Goal: Navigation & Orientation: Find specific page/section

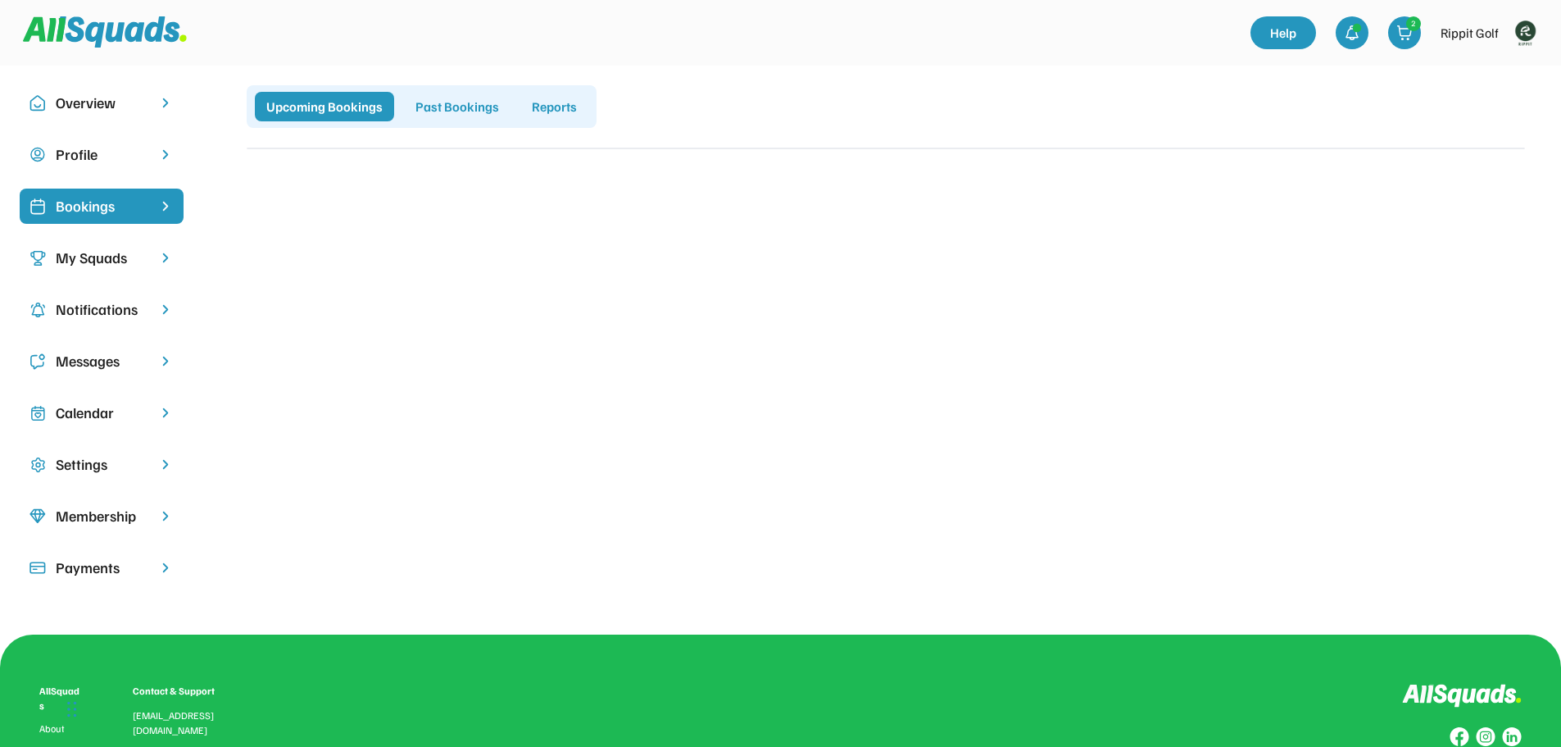
click at [76, 261] on div "My Squads" at bounding box center [102, 258] width 92 height 22
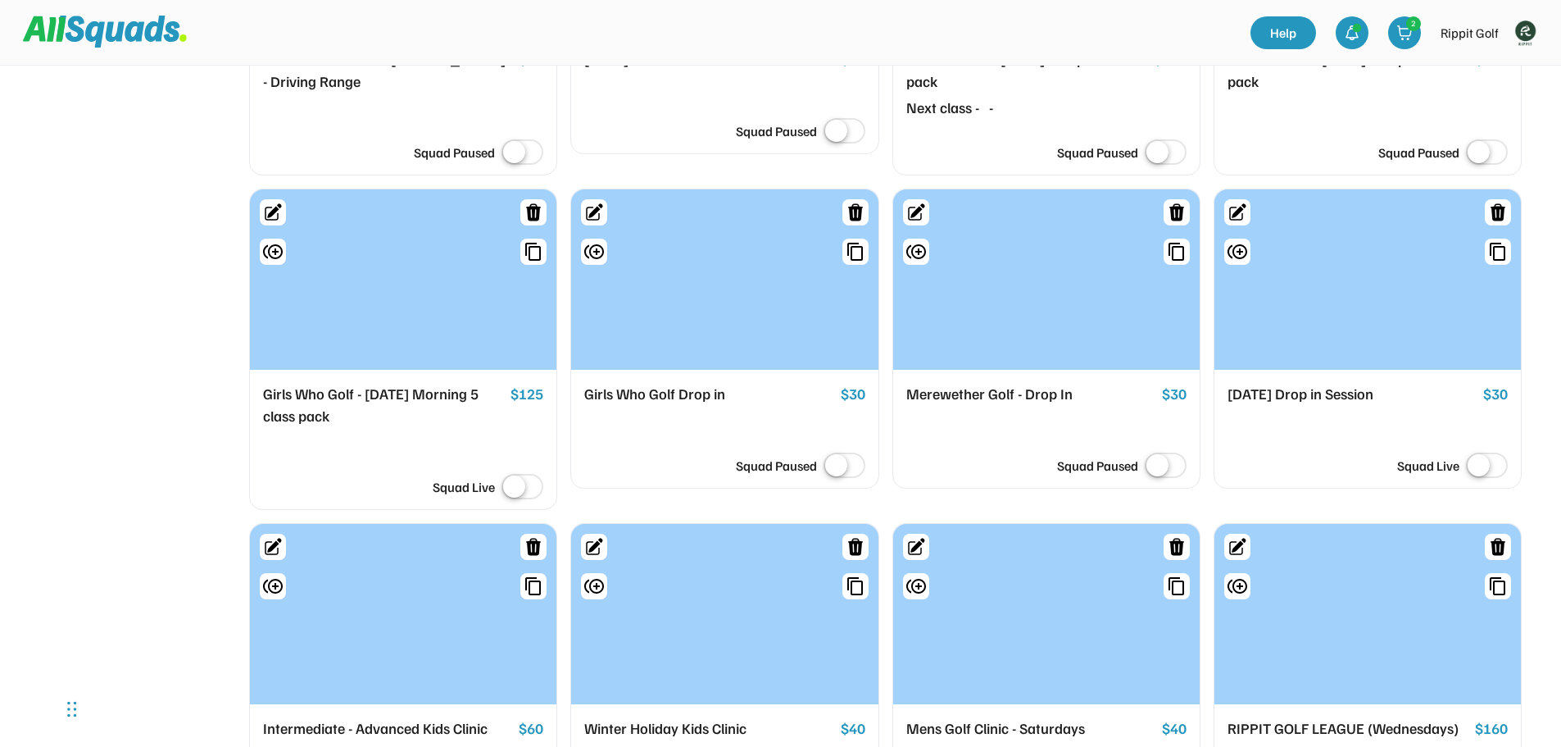
scroll to position [902, 0]
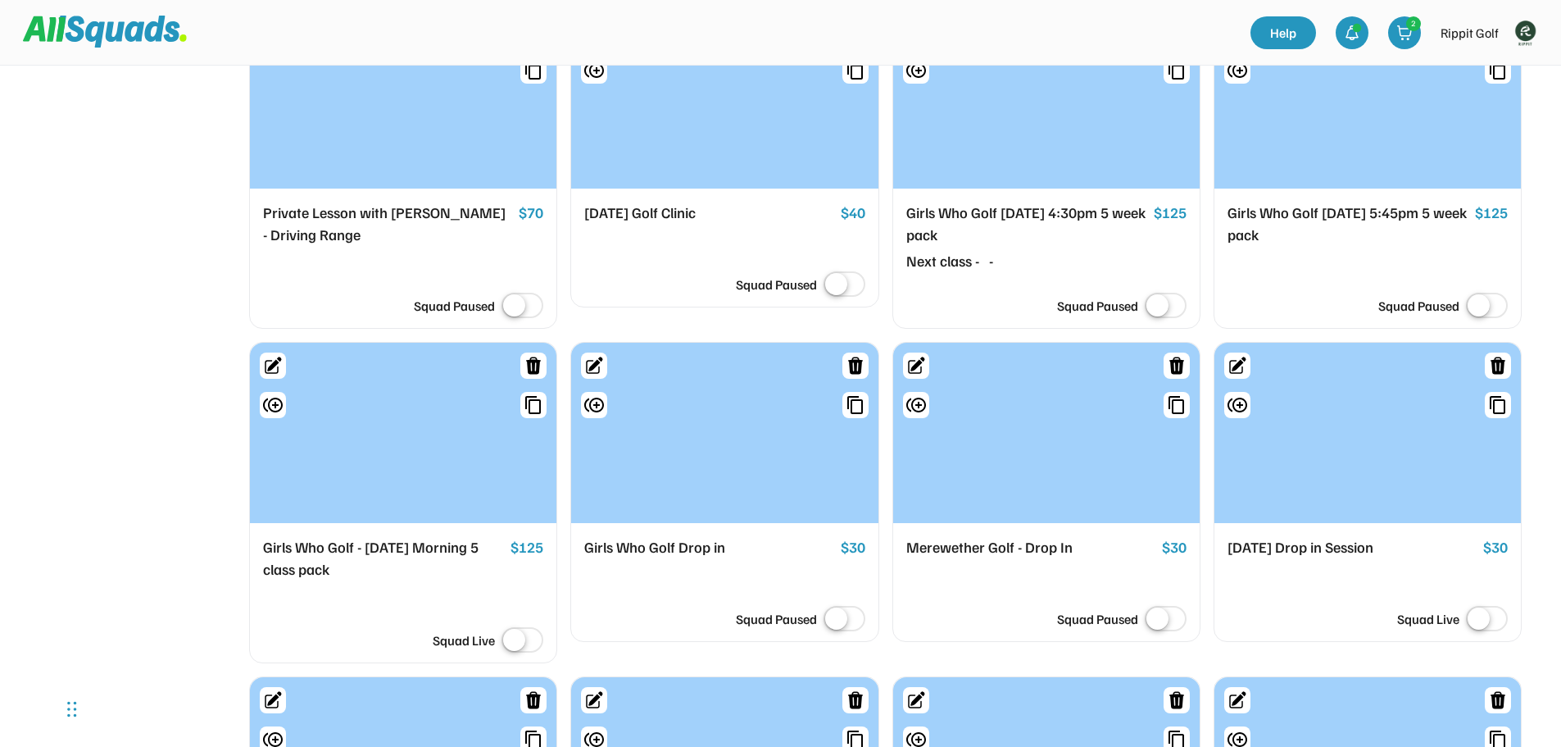
click at [1536, 30] on img at bounding box center [1525, 32] width 33 height 33
click at [1487, 76] on link "Profile" at bounding box center [1503, 72] width 97 height 33
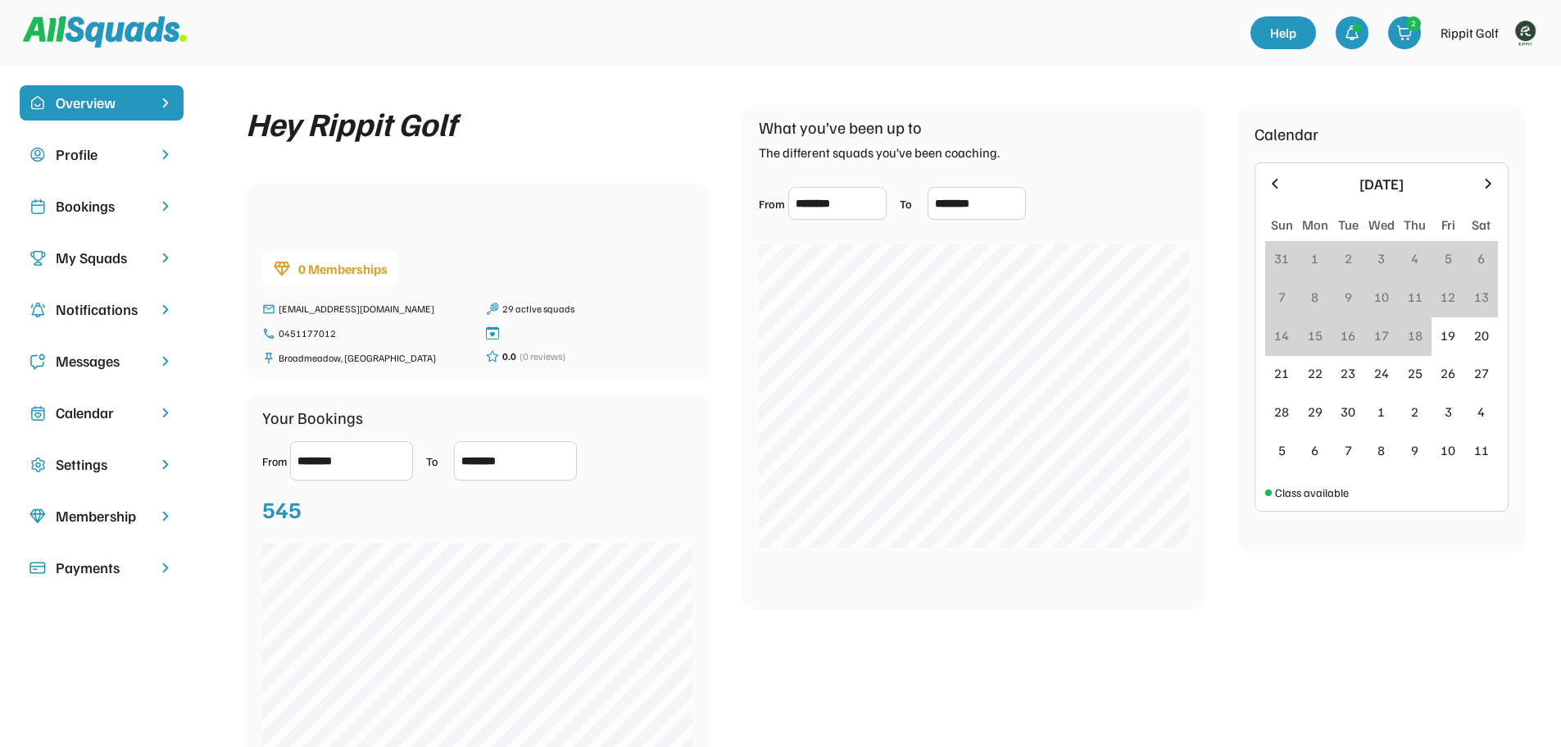
click at [109, 208] on div "Bookings" at bounding box center [102, 206] width 92 height 22
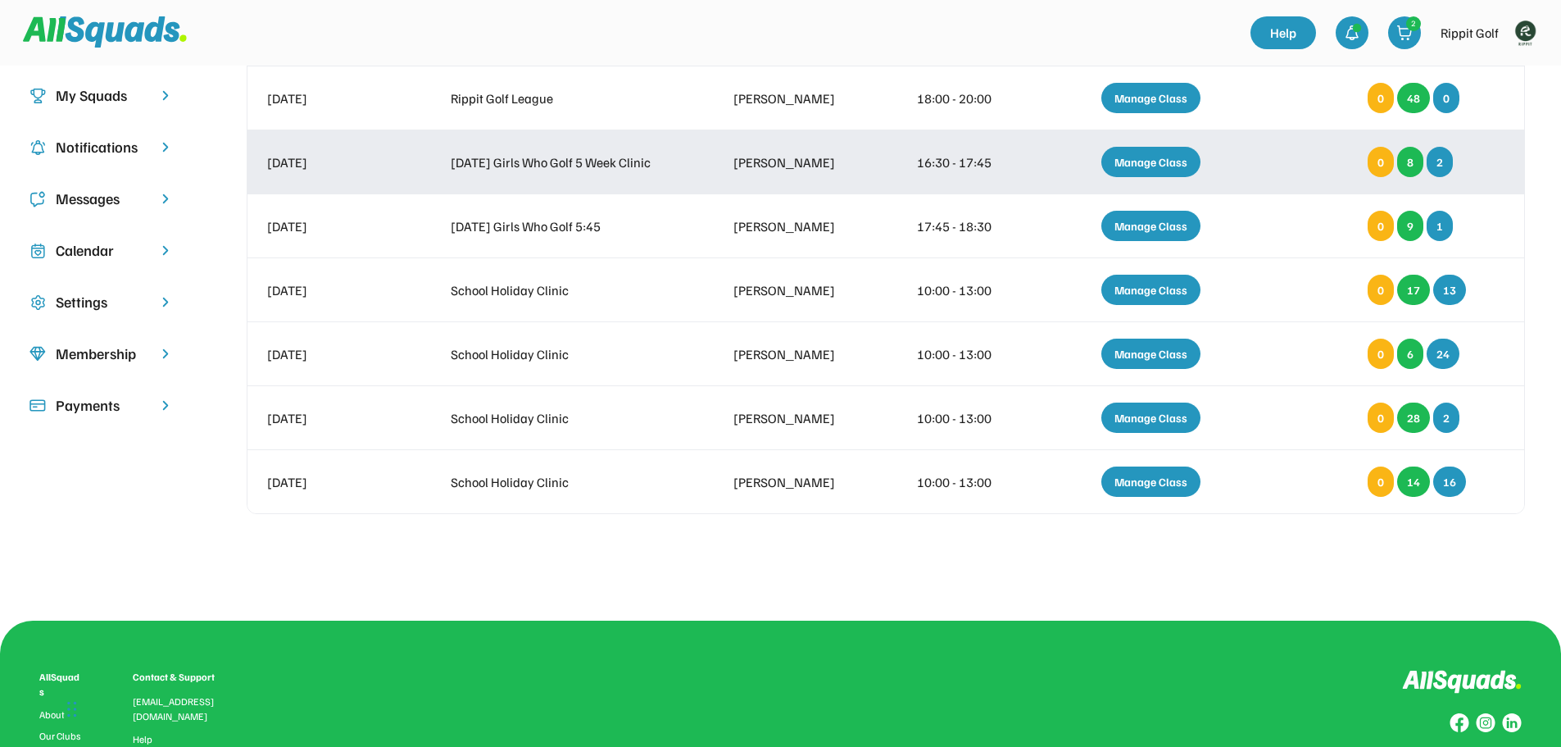
scroll to position [164, 0]
